Goal: Task Accomplishment & Management: Manage account settings

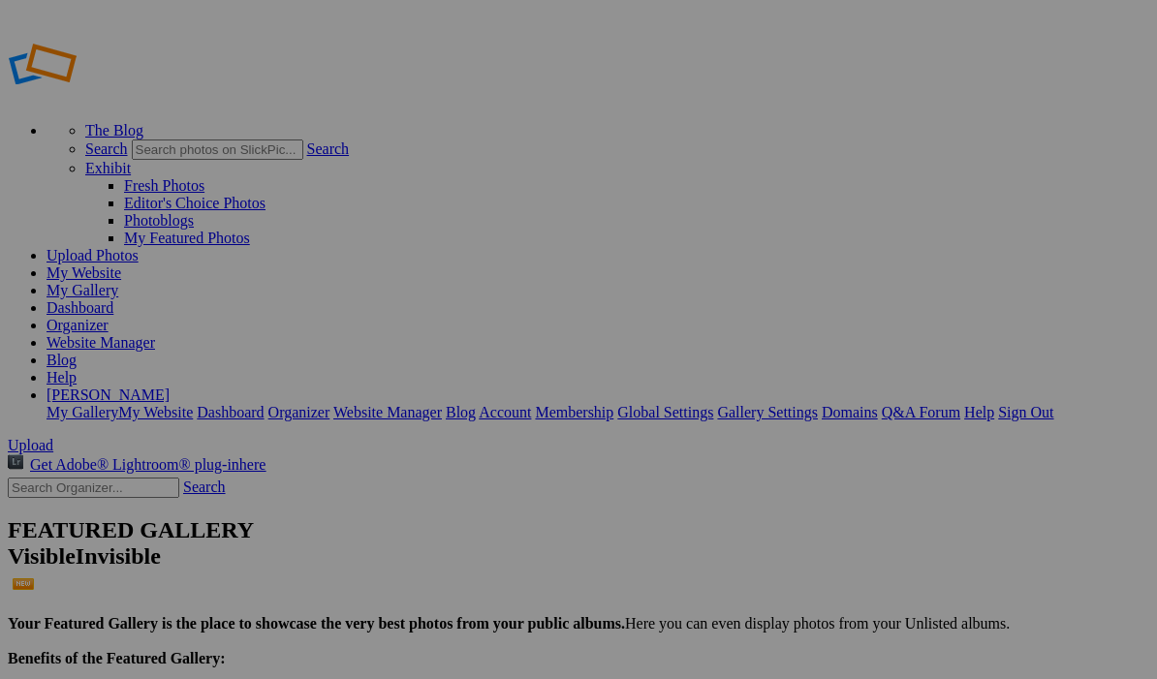
scroll to position [103, 0]
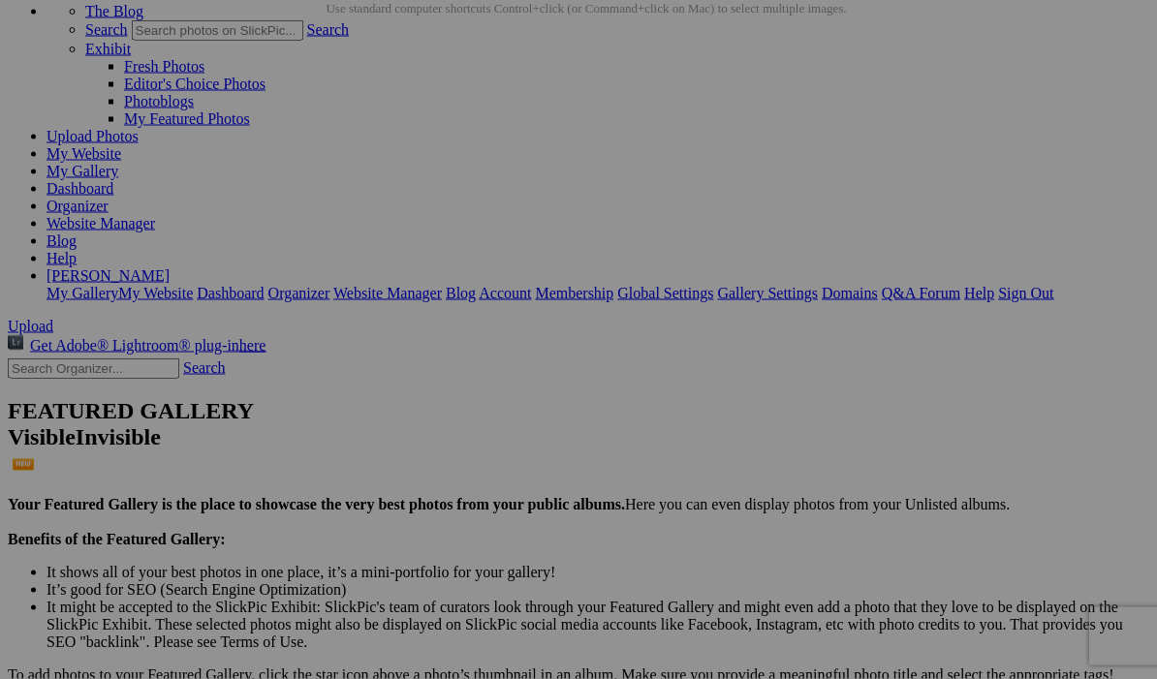
scroll to position [114, 0]
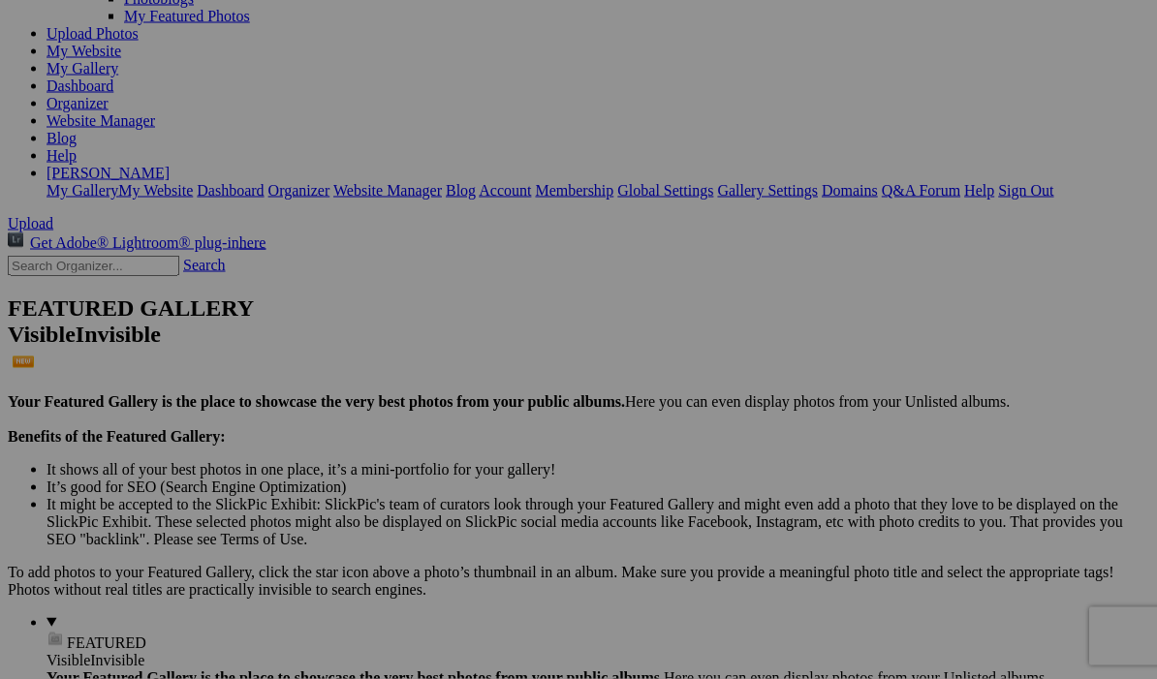
scroll to position [207, 0]
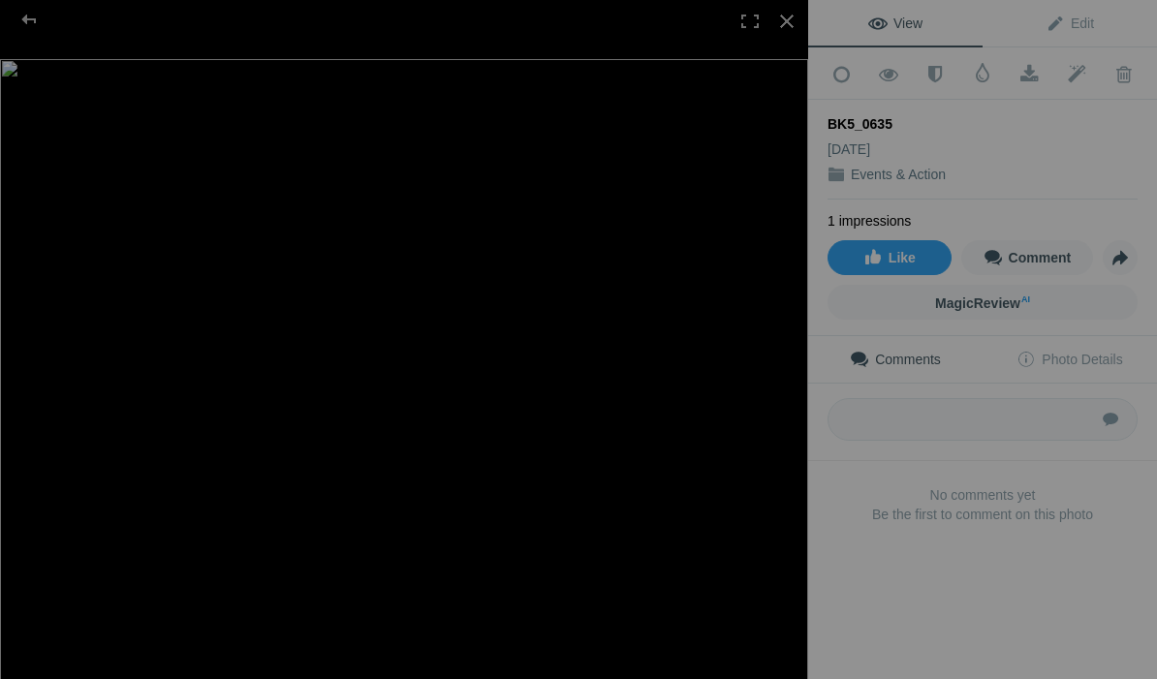
click at [10, 38] on div at bounding box center [29, 19] width 70 height 39
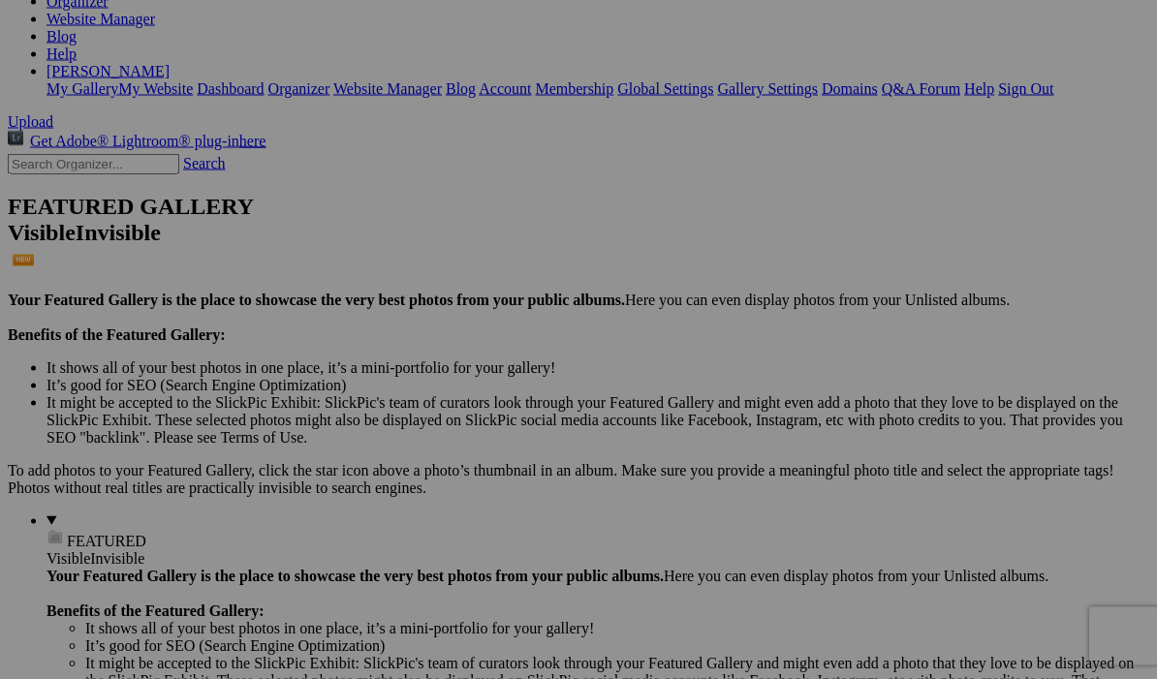
scroll to position [310, 0]
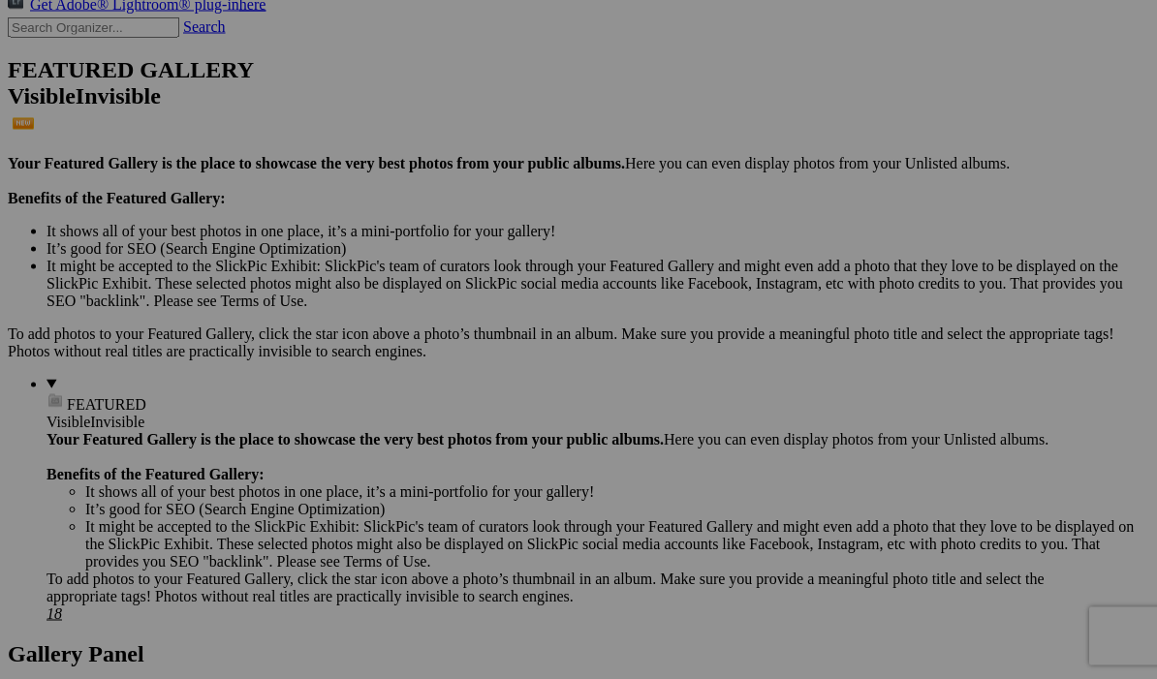
scroll to position [446, 0]
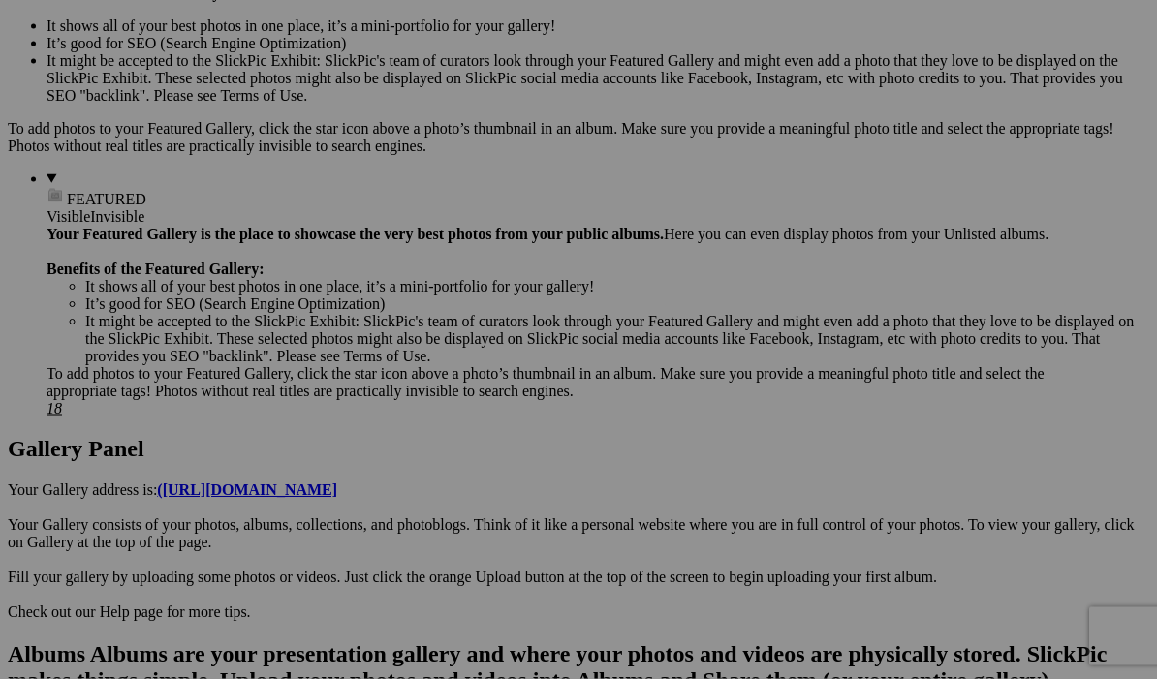
scroll to position [651, 0]
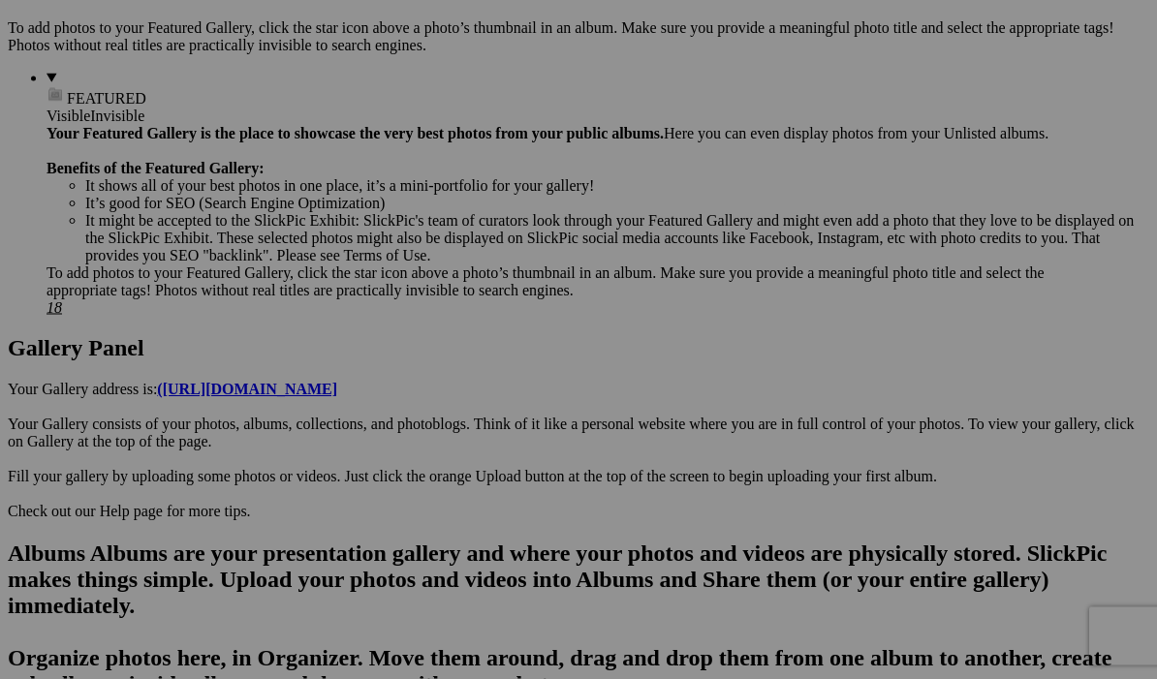
scroll to position [765, 0]
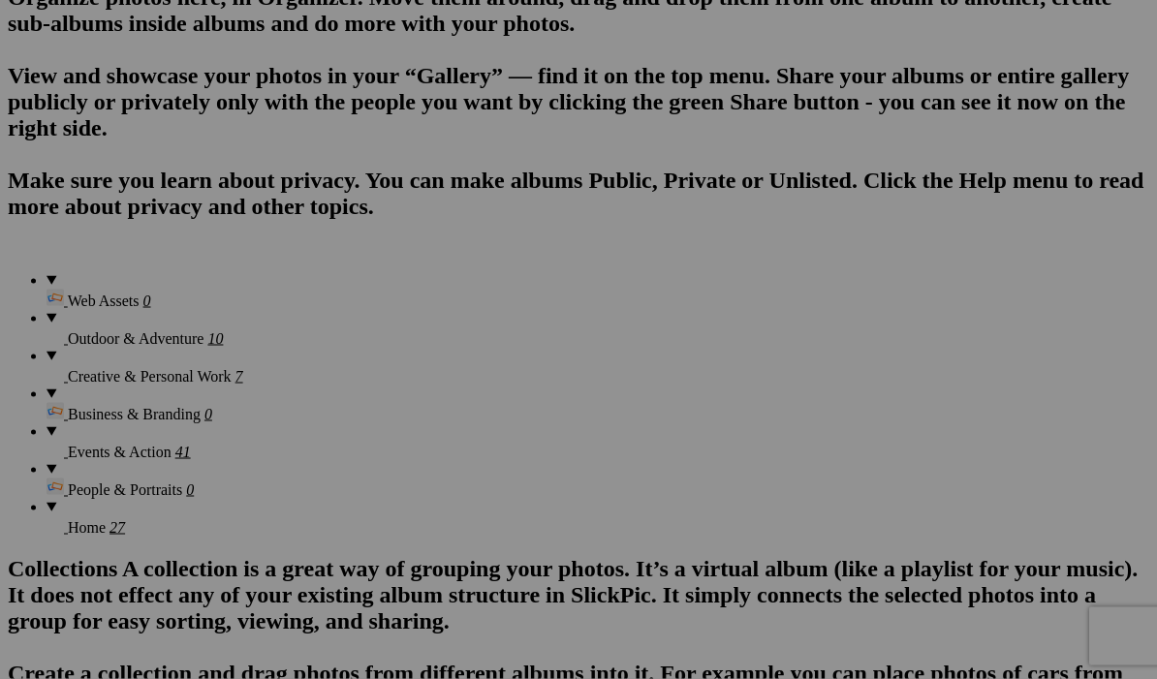
scroll to position [1386, 0]
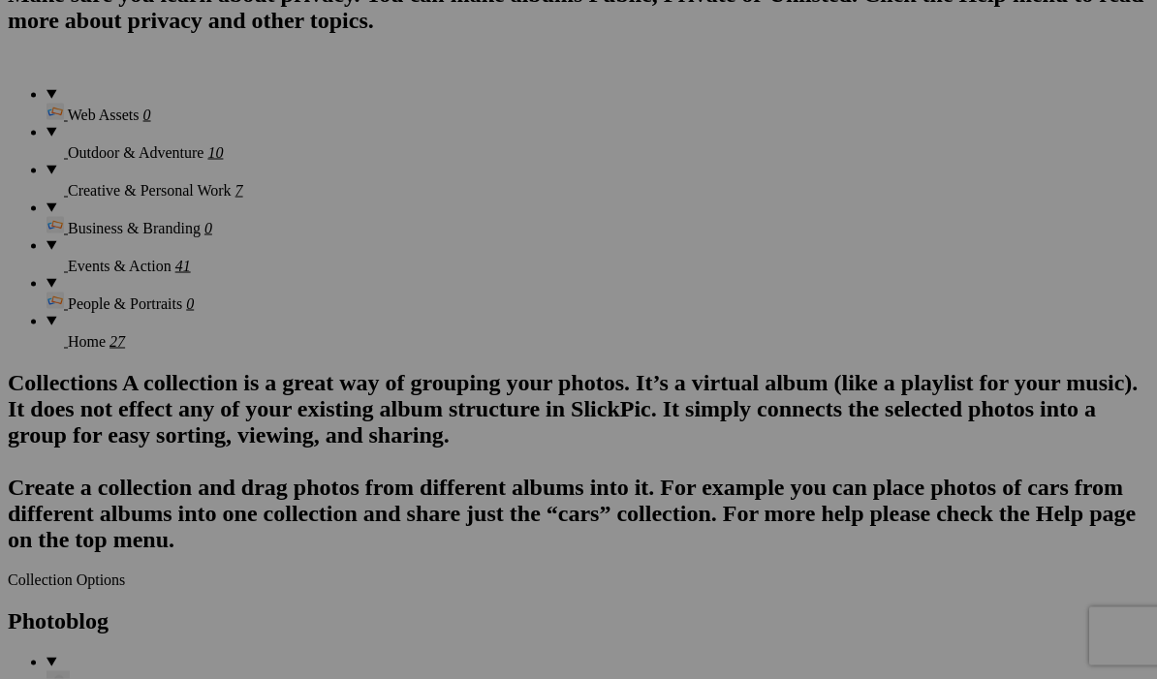
scroll to position [1596, 0]
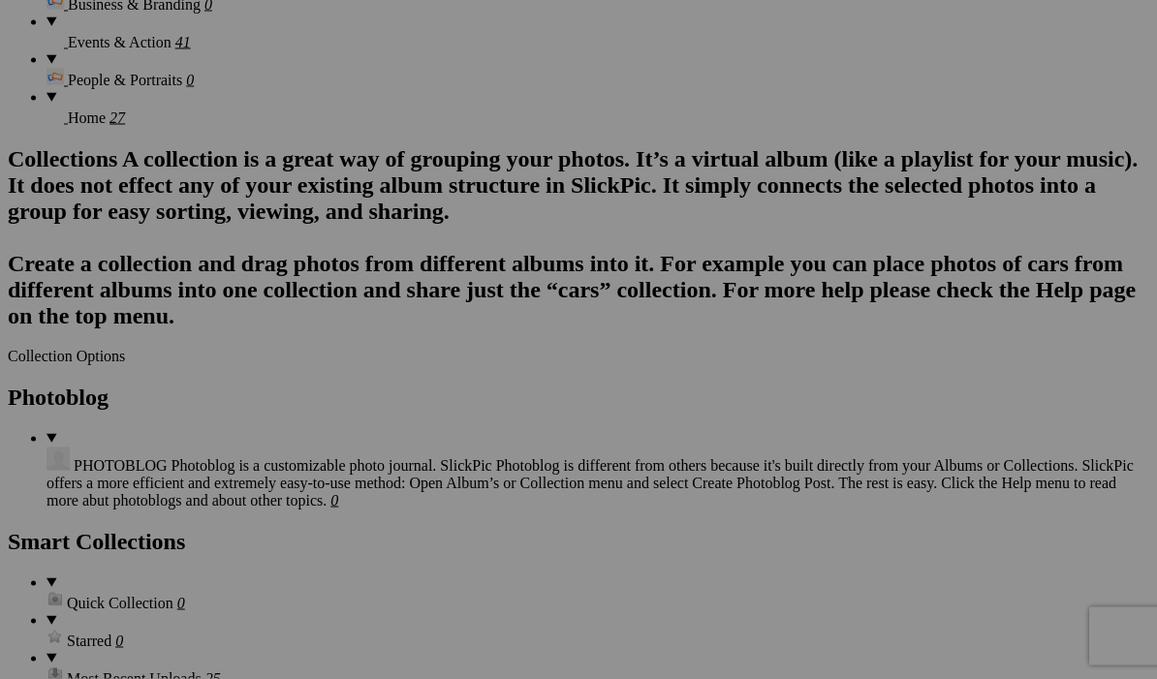
scroll to position [1820, 0]
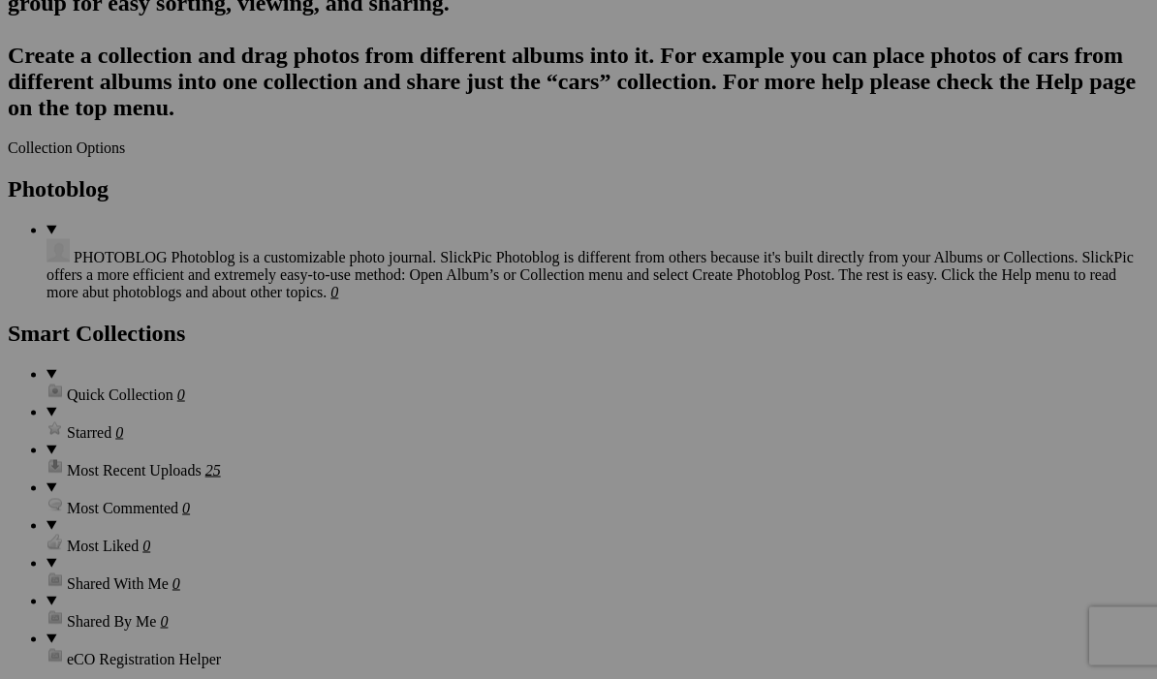
scroll to position [2029, 0]
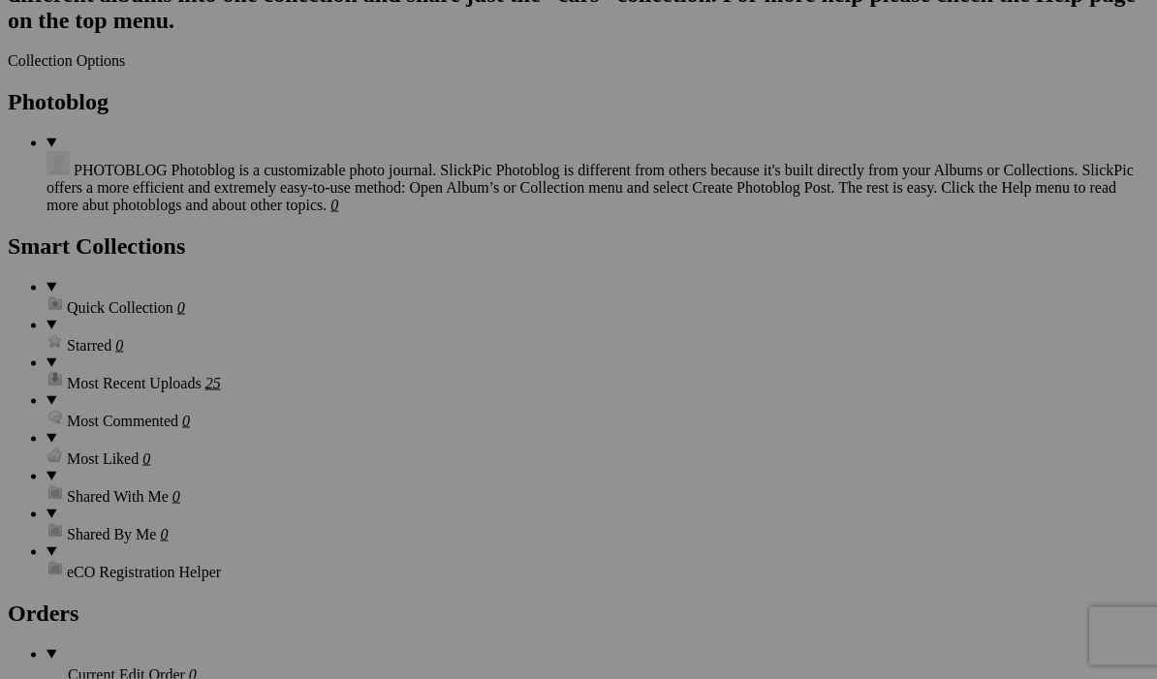
scroll to position [2131, 0]
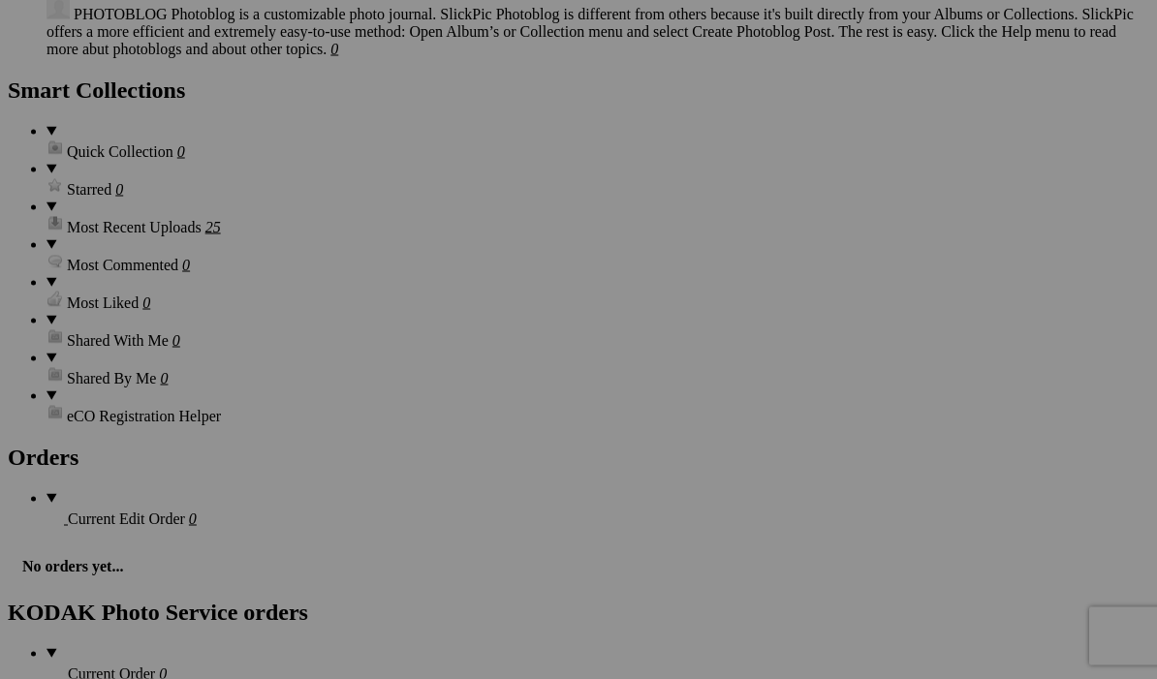
scroll to position [2271, 0]
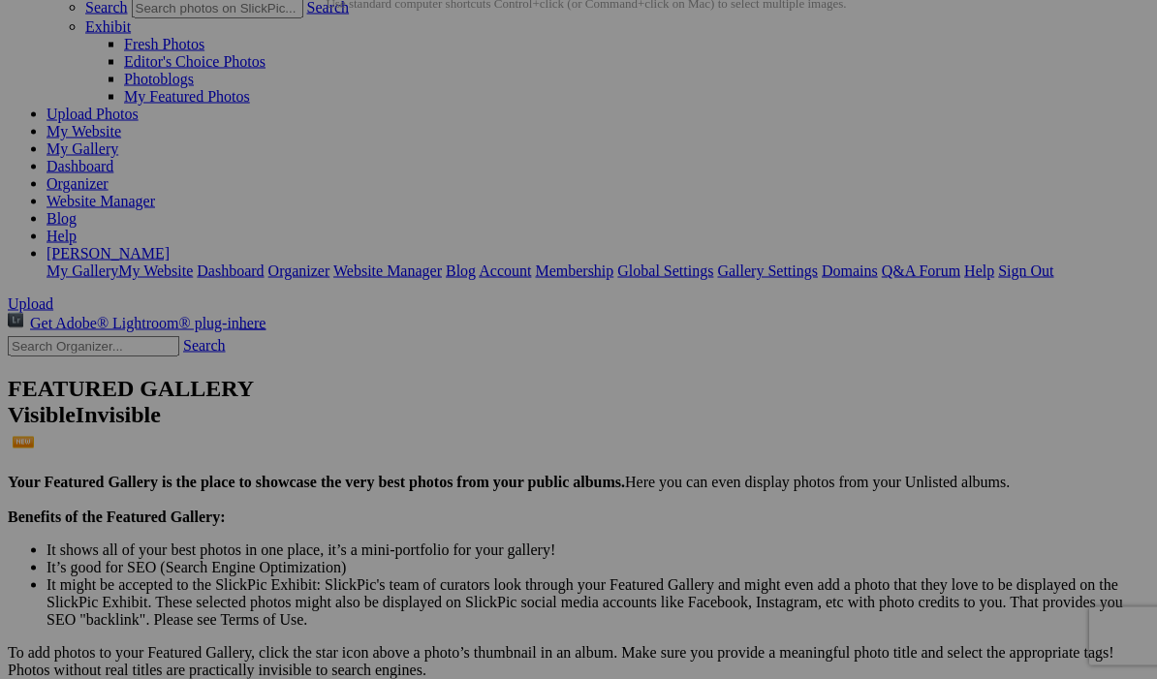
scroll to position [0, 0]
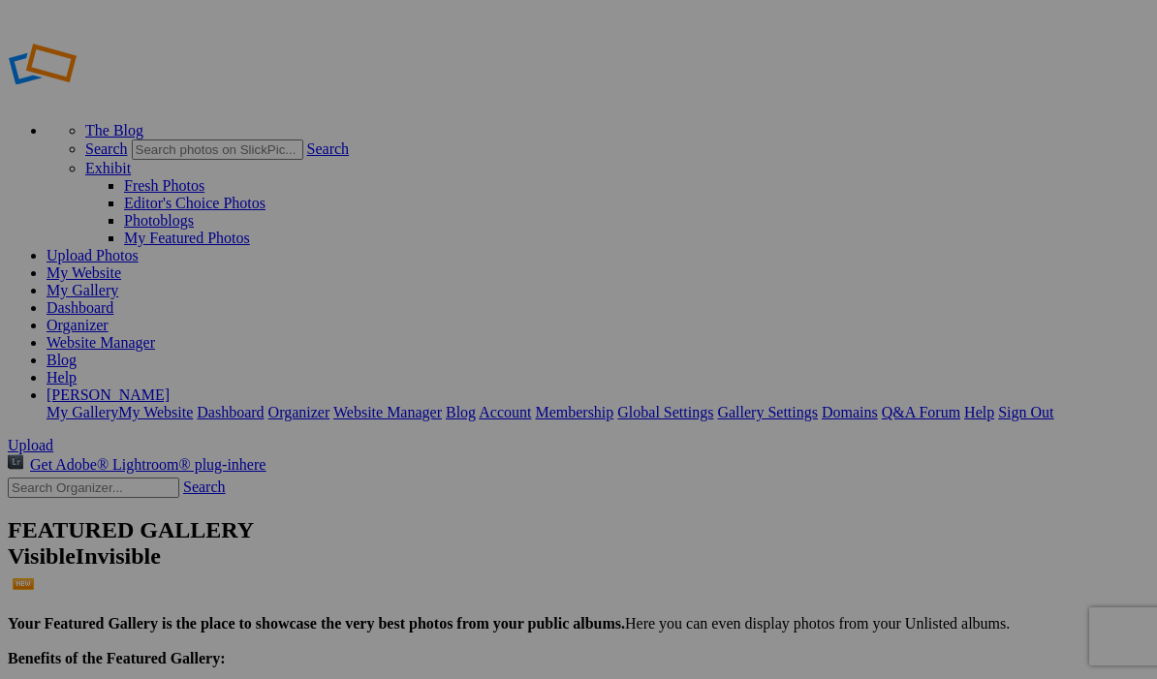
type input "Business & Branding"
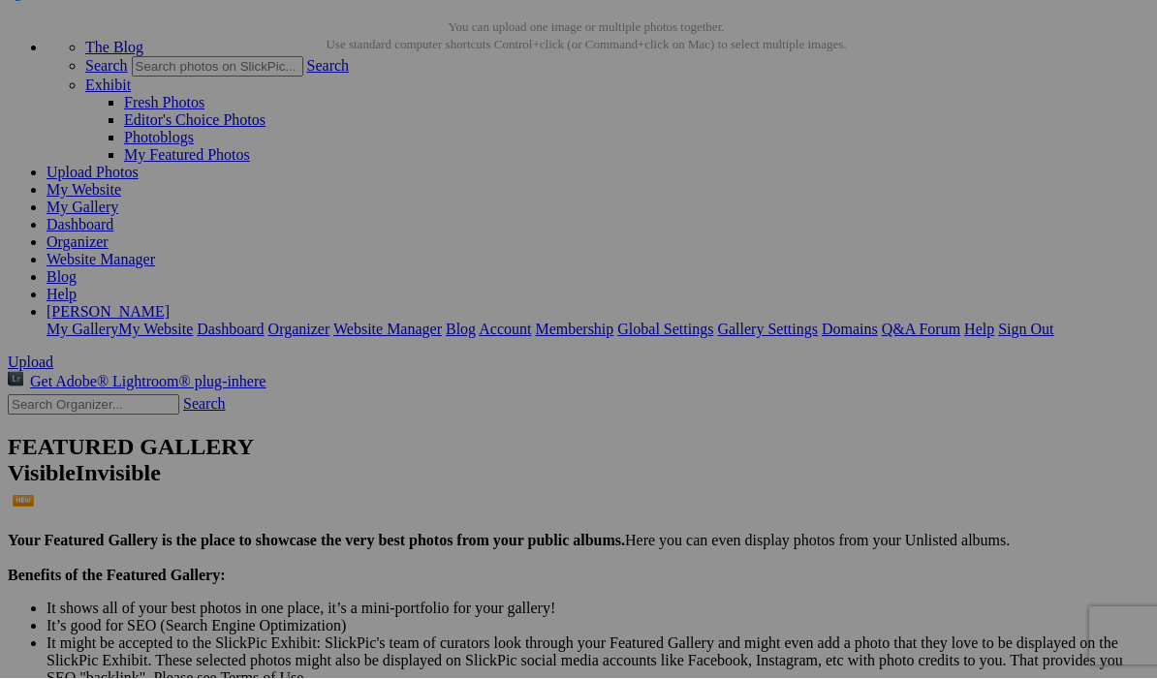
scroll to position [83, 0]
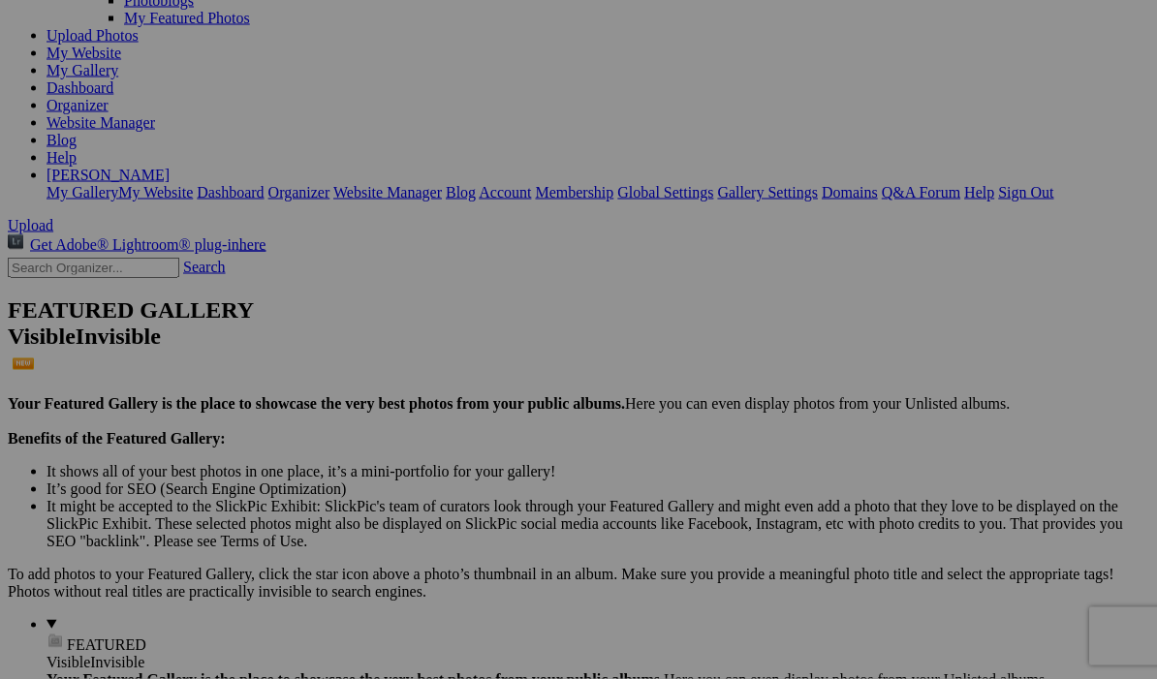
scroll to position [221, 0]
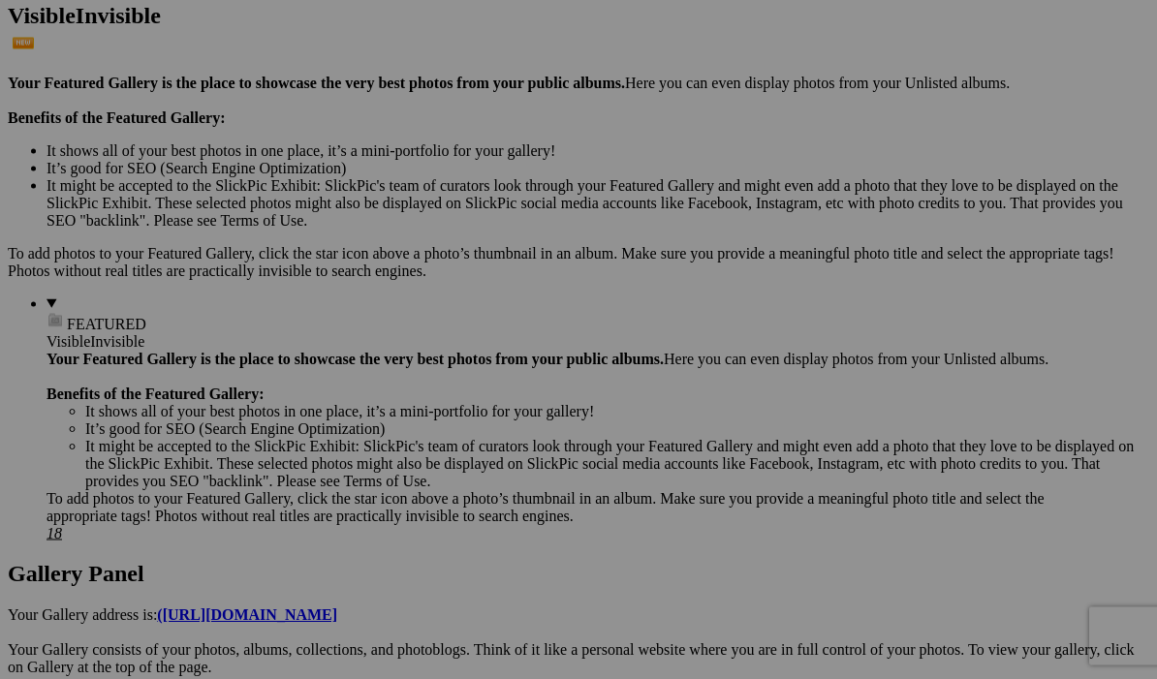
scroll to position [542, 0]
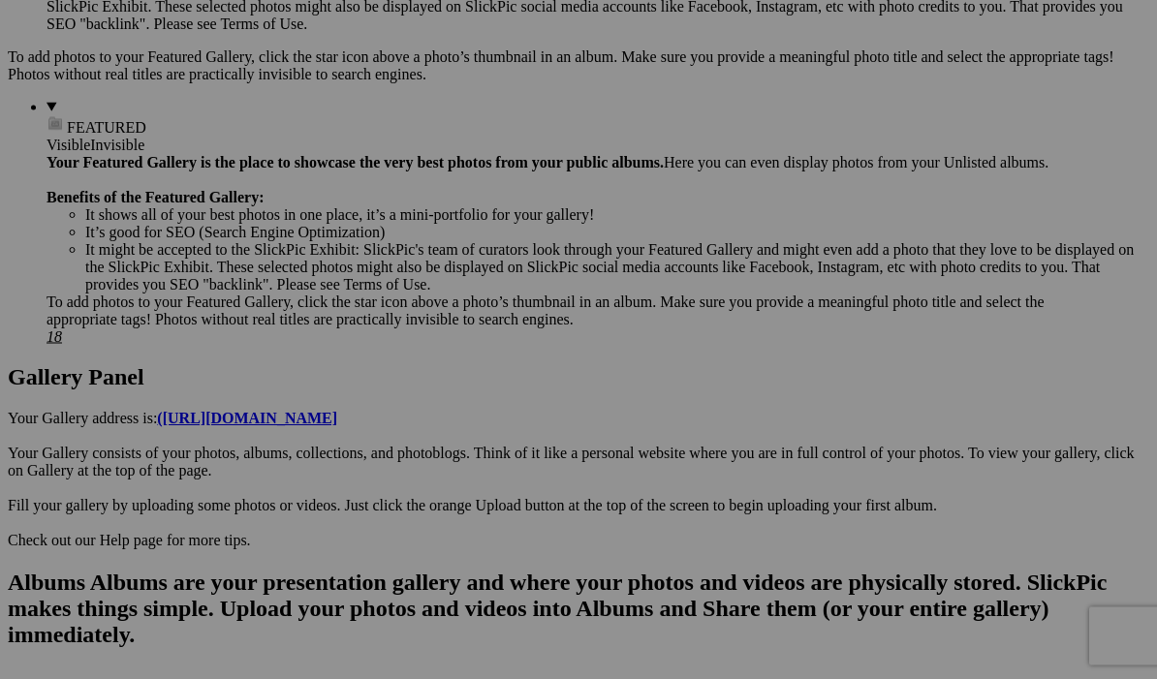
scroll to position [738, 0]
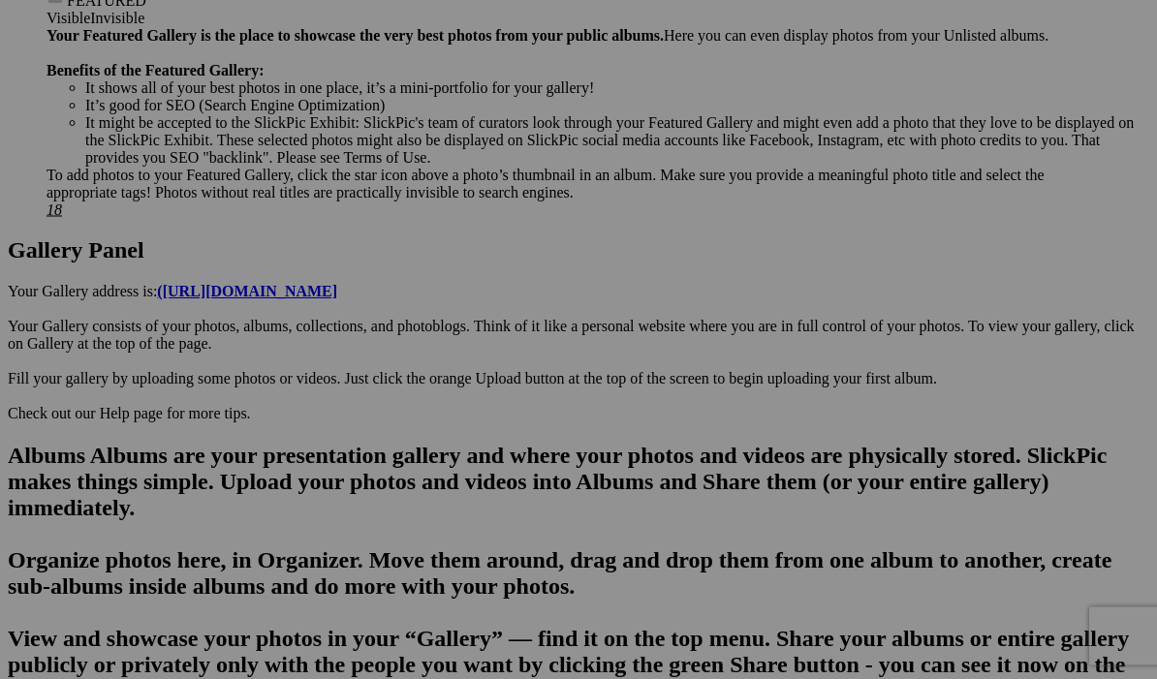
scroll to position [865, 0]
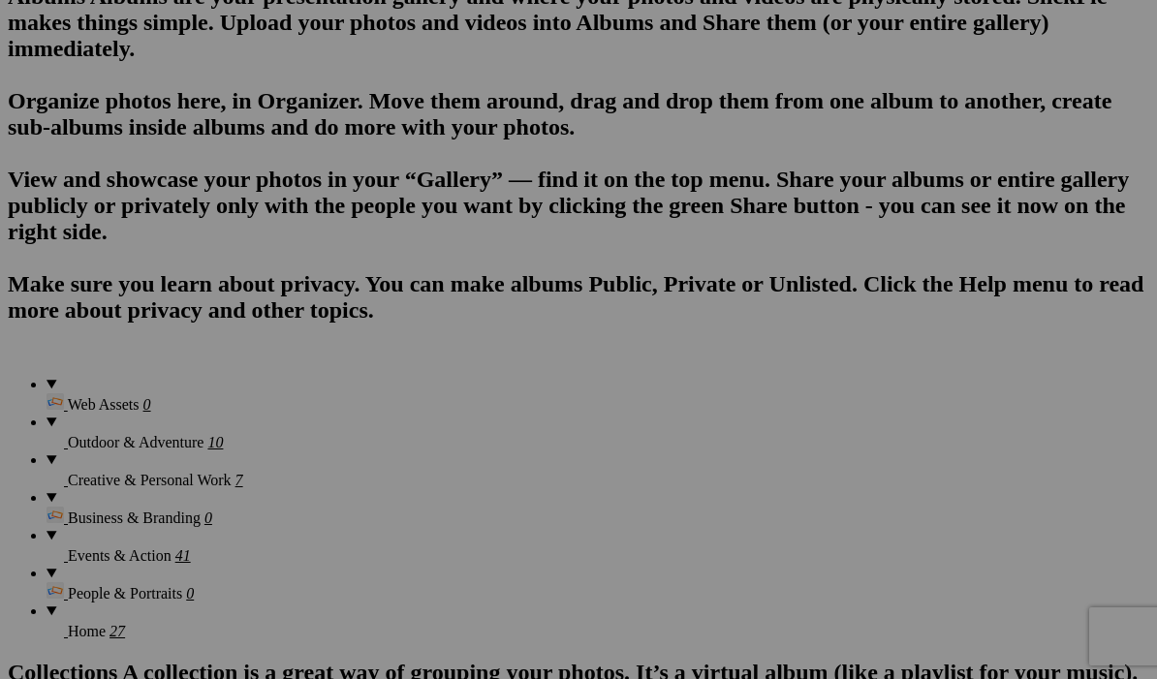
scroll to position [1320, 0]
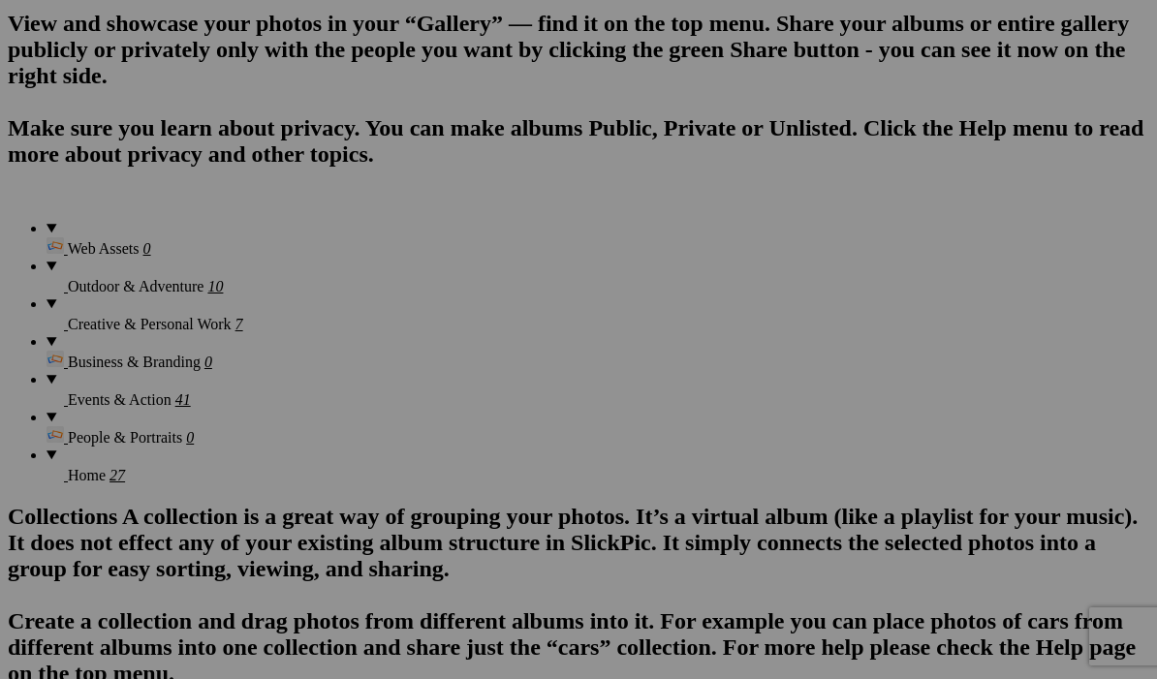
scroll to position [1482, 0]
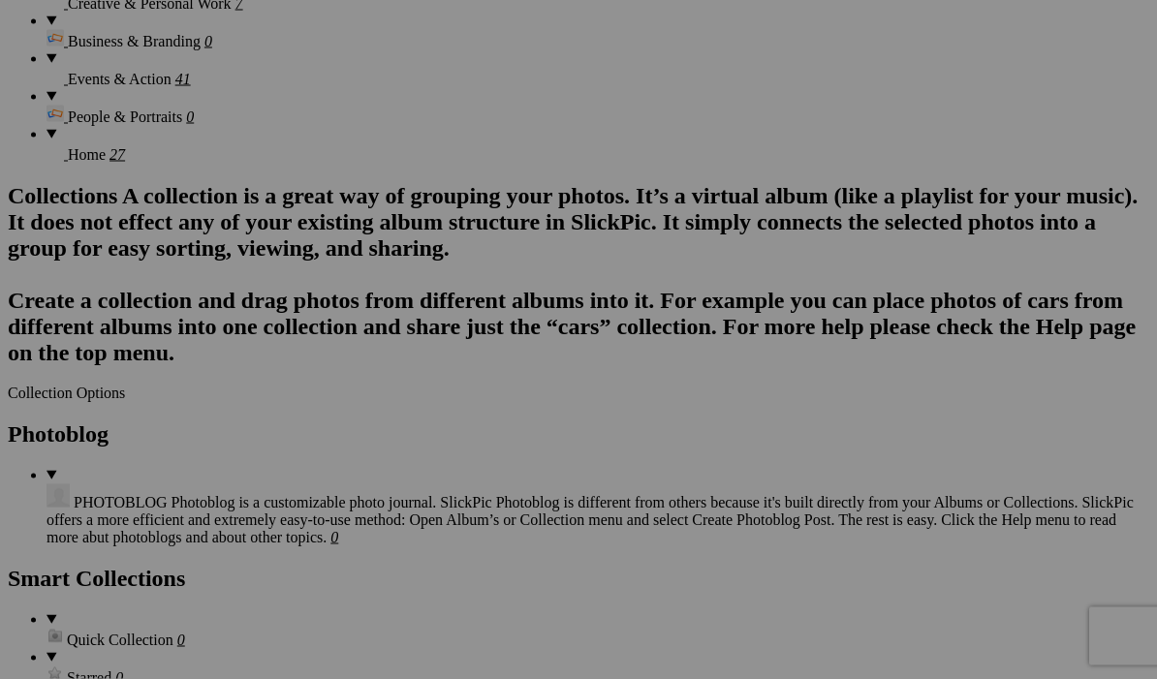
scroll to position [1801, 0]
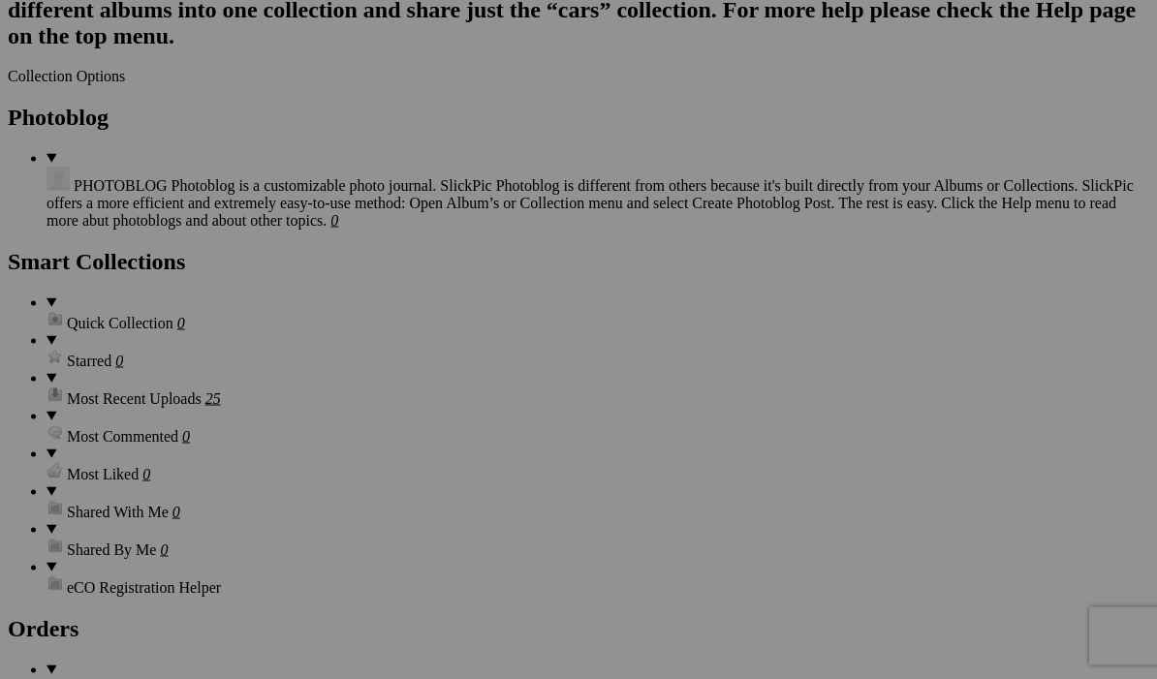
scroll to position [2118, 0]
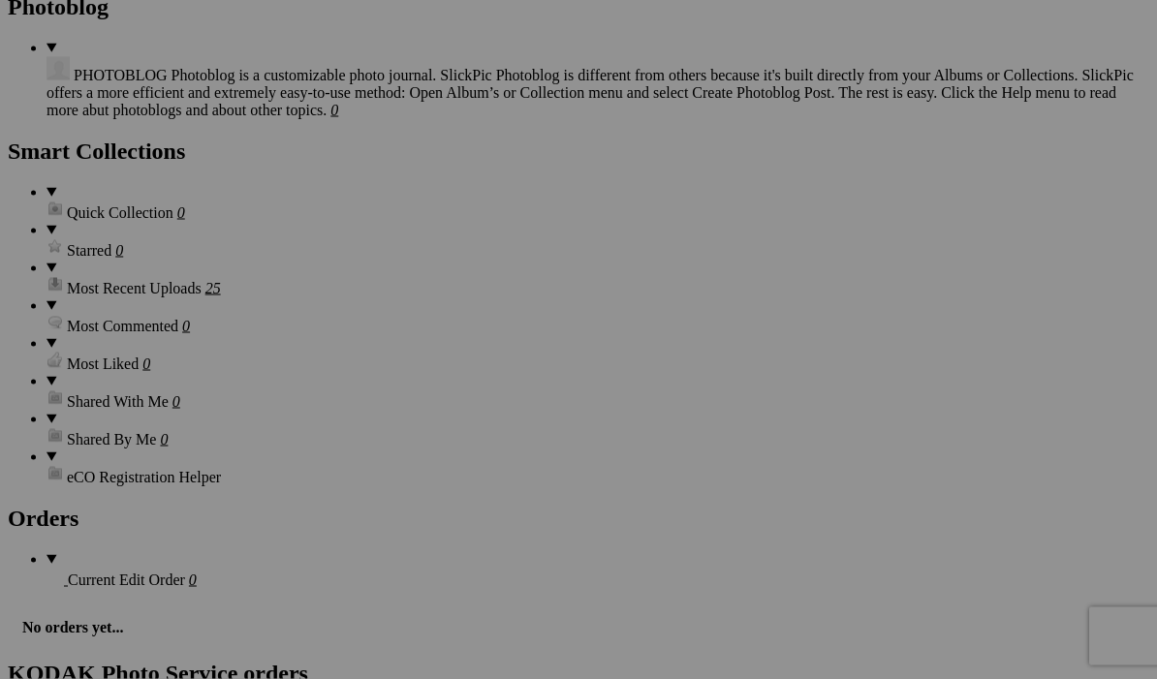
scroll to position [2228, 0]
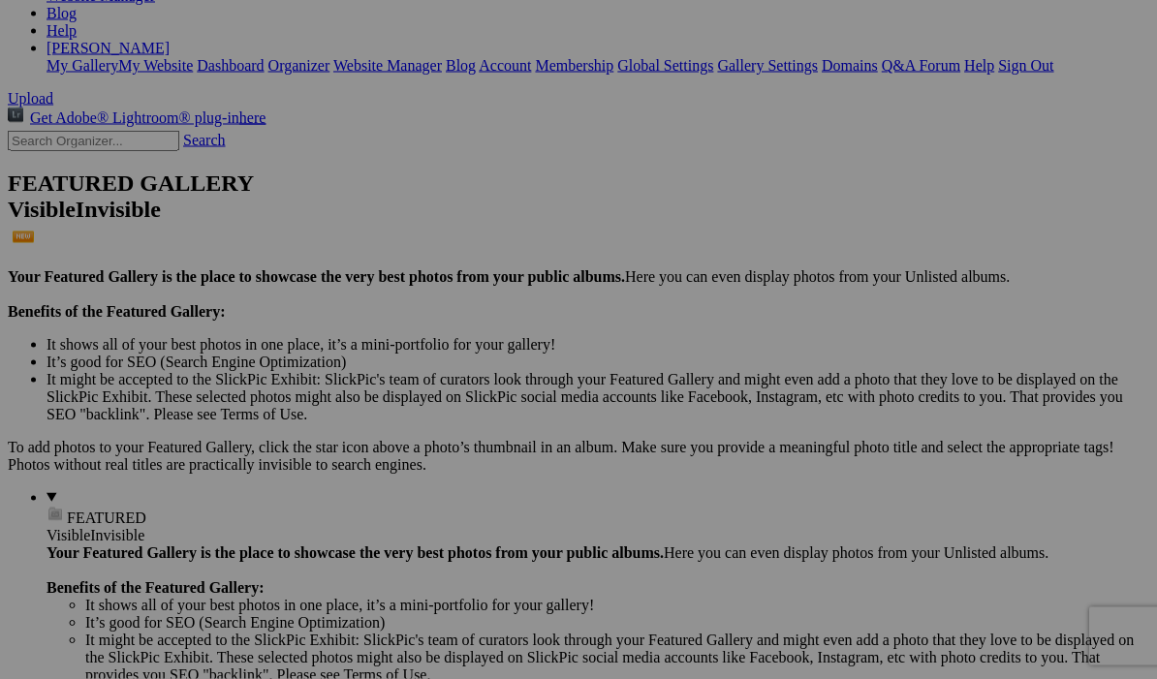
scroll to position [323, 0]
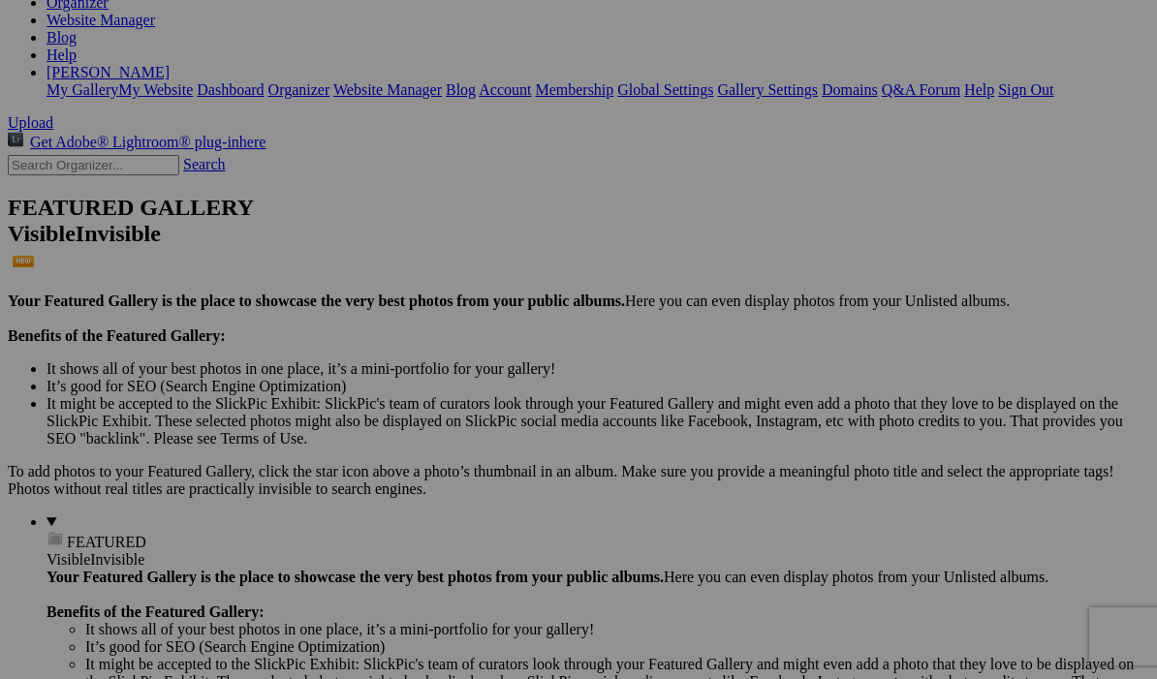
click at [449, 476] on link "Yes" at bounding box center [438, 484] width 22 height 16
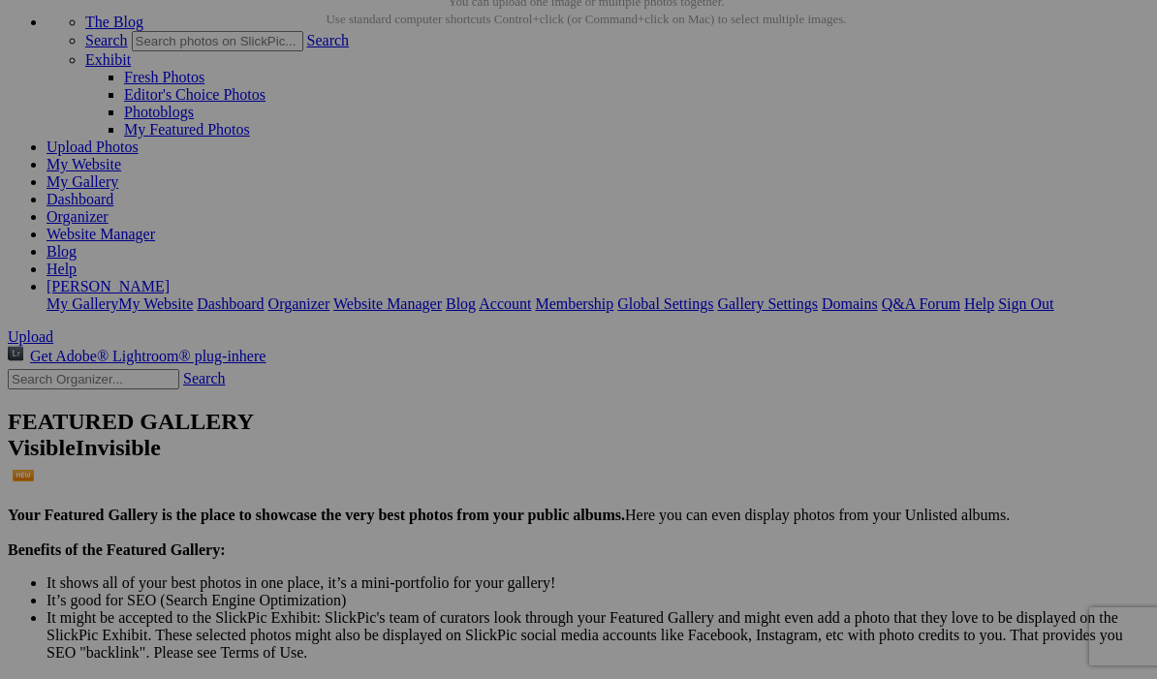
scroll to position [0, 0]
